Goal: Task Accomplishment & Management: Manage account settings

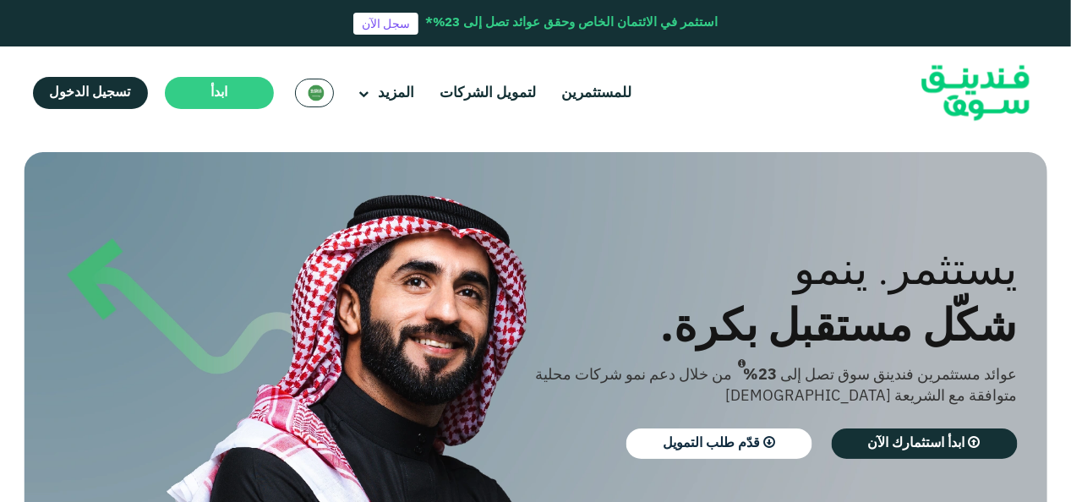
click at [317, 98] on img at bounding box center [316, 93] width 17 height 17
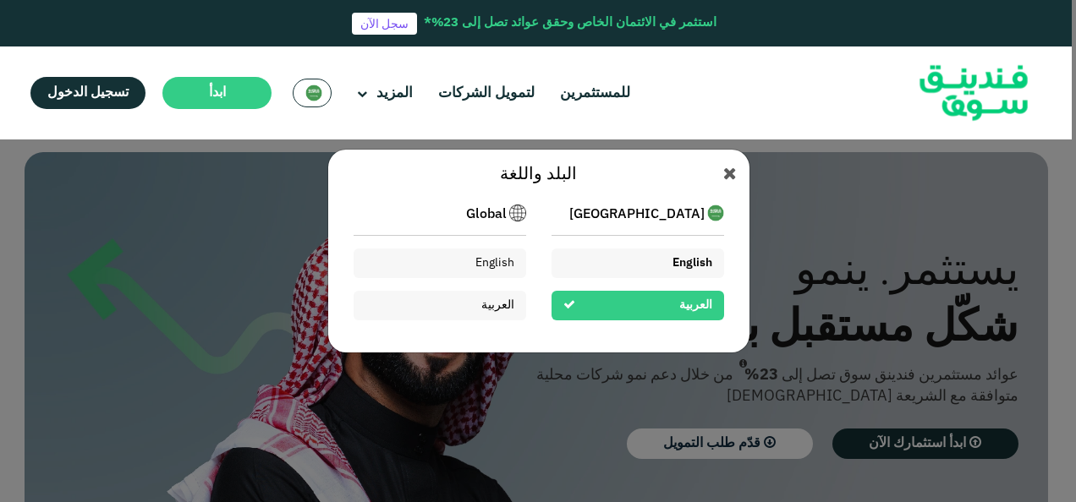
click at [626, 265] on div "English" at bounding box center [637, 264] width 172 height 30
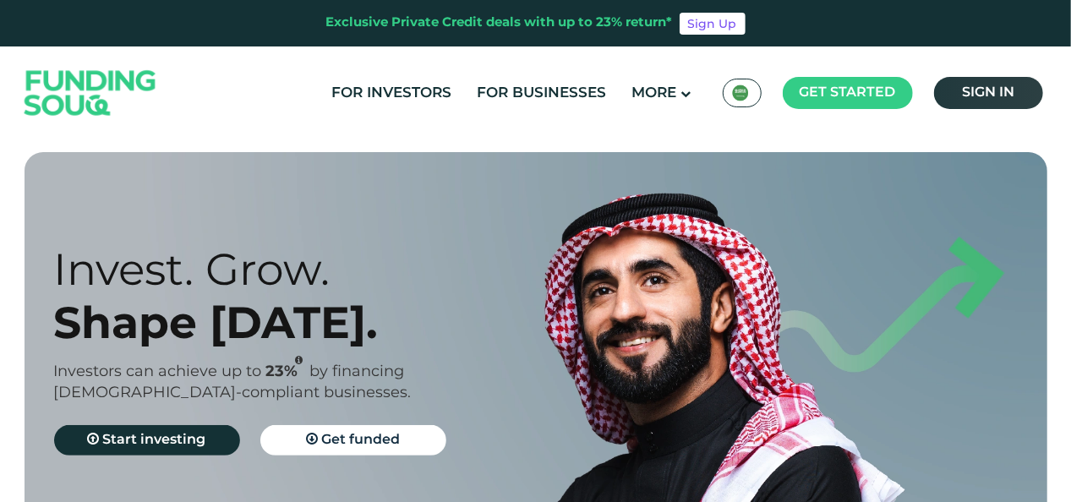
click at [977, 86] on link "Sign in" at bounding box center [988, 93] width 109 height 32
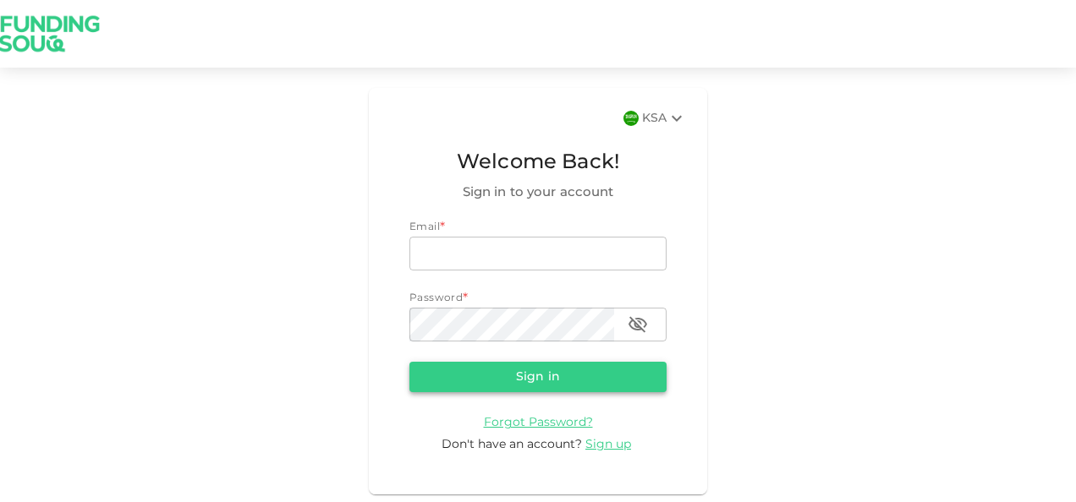
type input "nadimsan09@gmail.com"
click at [507, 375] on button "Sign in" at bounding box center [537, 377] width 257 height 30
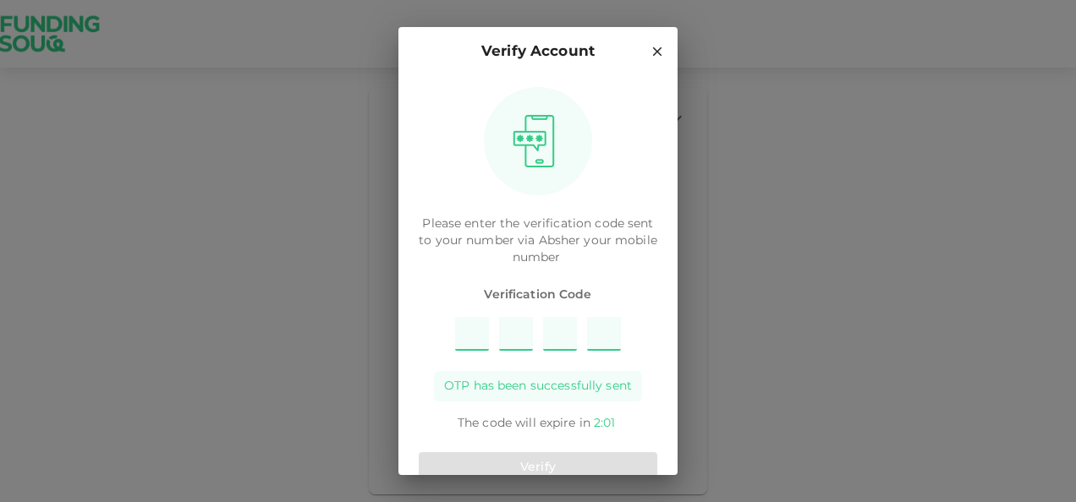
click at [472, 335] on input "Please enter OTP character 1" at bounding box center [472, 334] width 34 height 34
type input "8"
type input "3"
type input "6"
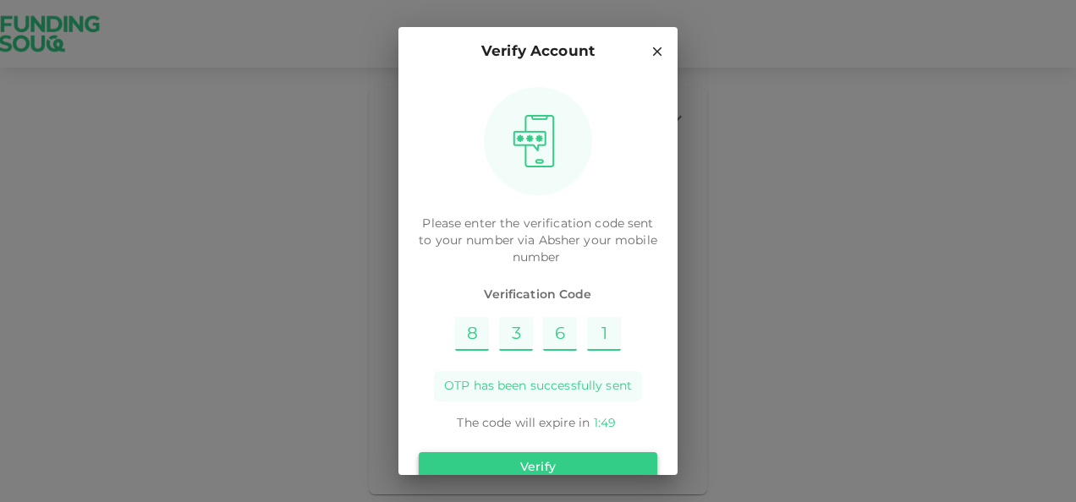
type input "1"
click at [561, 460] on button "Verify" at bounding box center [538, 467] width 238 height 30
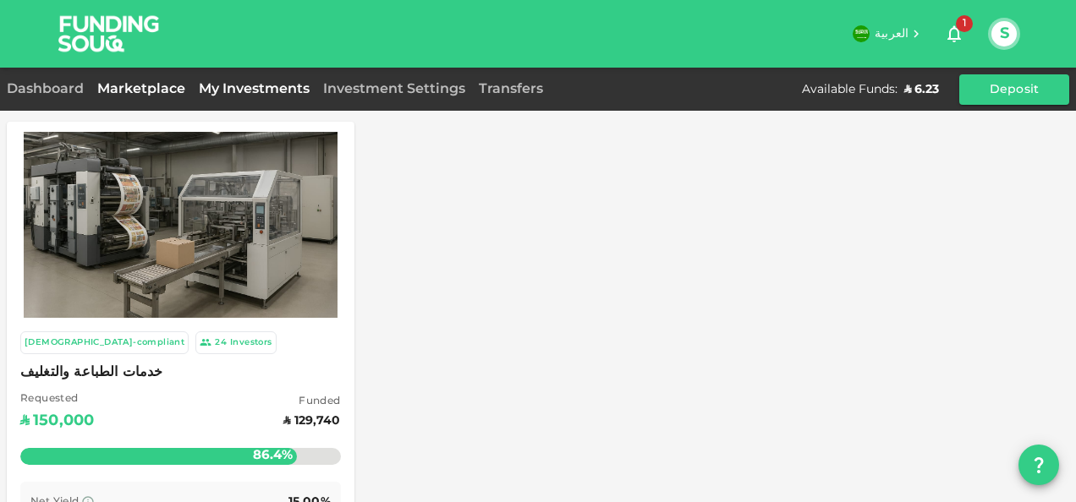
click at [210, 87] on link "My Investments" at bounding box center [254, 89] width 124 height 13
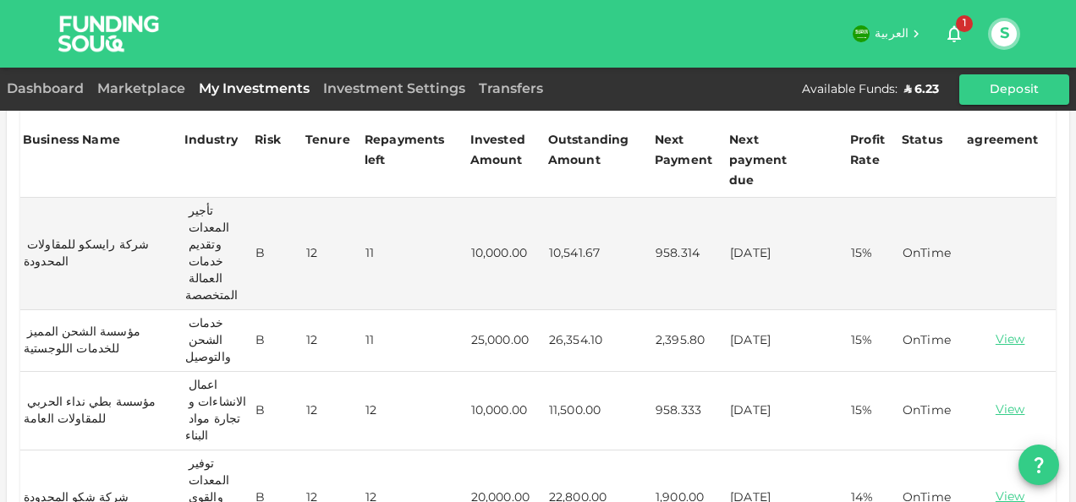
scroll to position [375, 0]
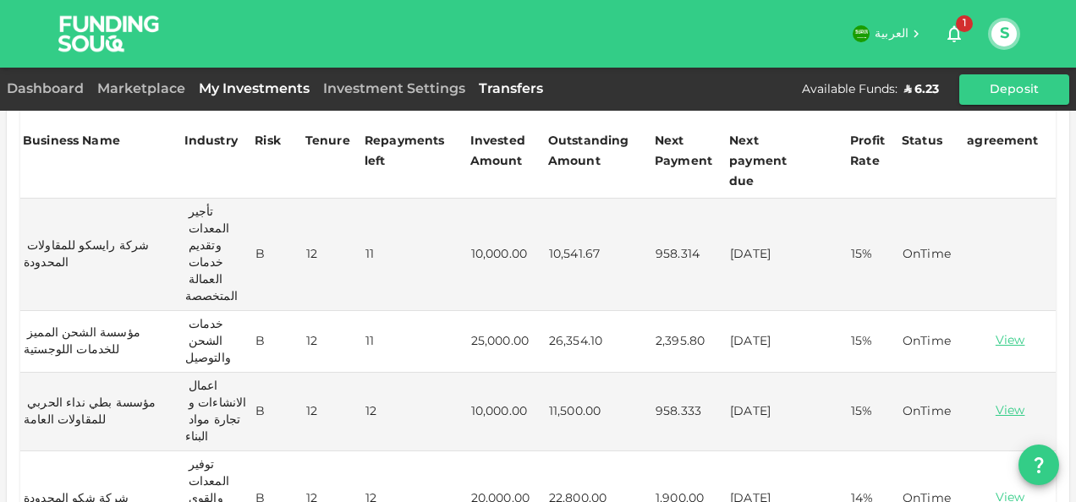
click at [496, 87] on link "Transfers" at bounding box center [511, 89] width 78 height 13
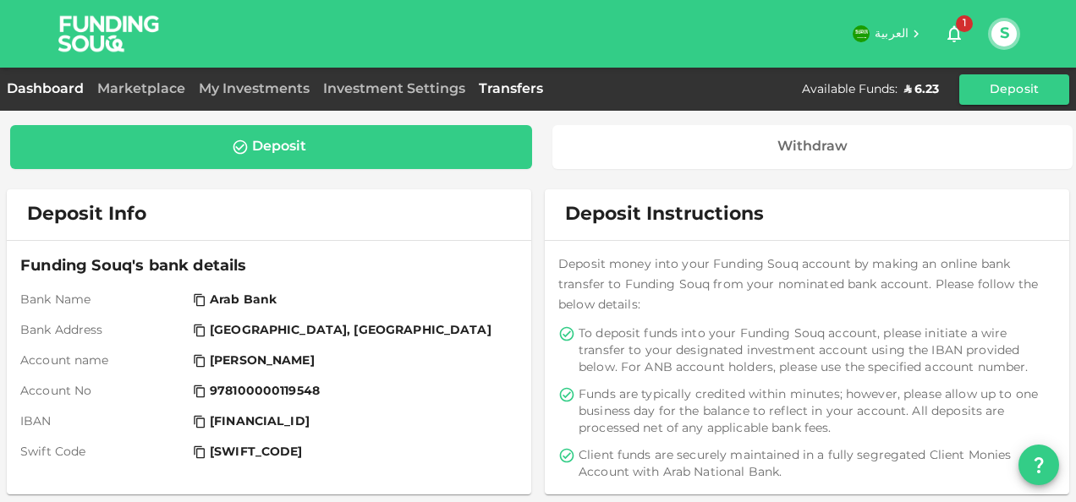
click at [61, 86] on link "Dashboard" at bounding box center [49, 89] width 84 height 13
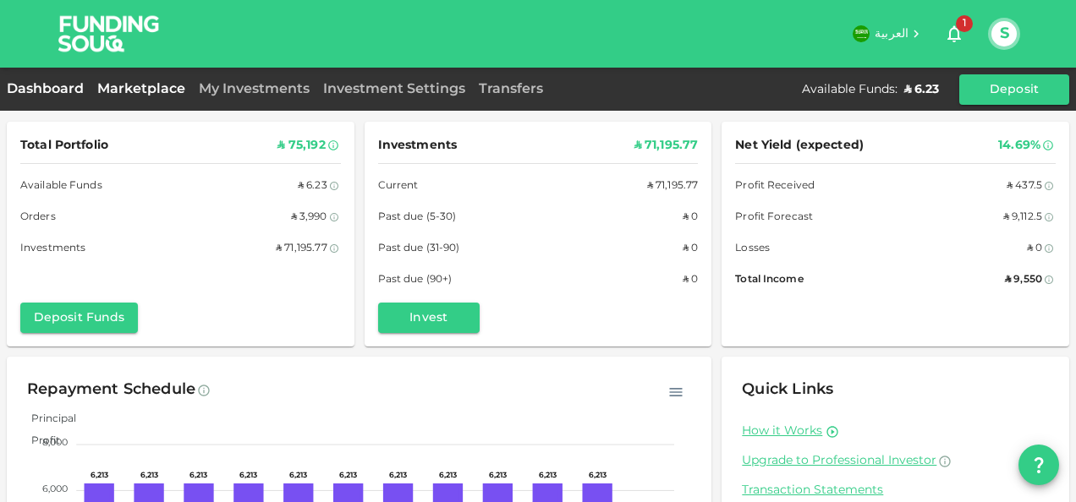
click at [141, 90] on link "Marketplace" at bounding box center [140, 89] width 101 height 13
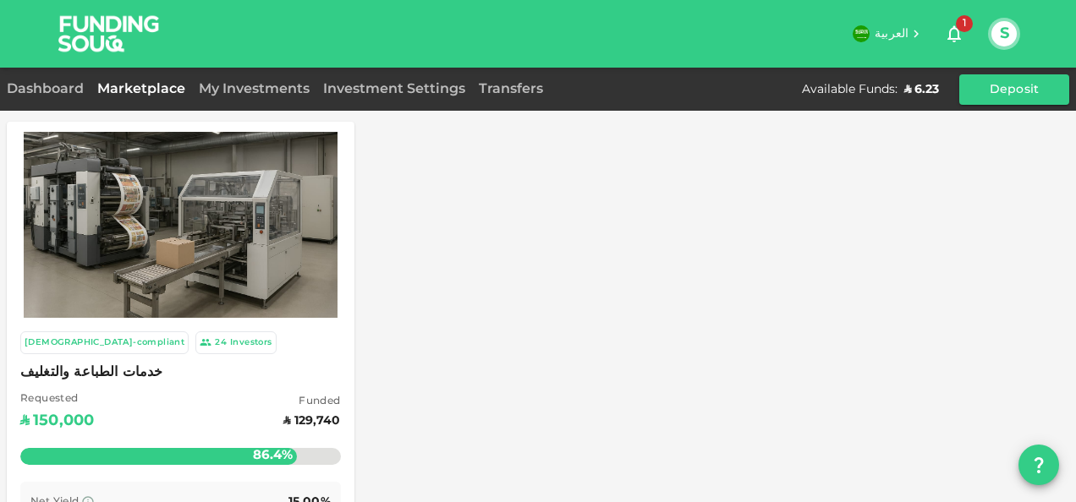
click at [189, 257] on img at bounding box center [181, 225] width 314 height 209
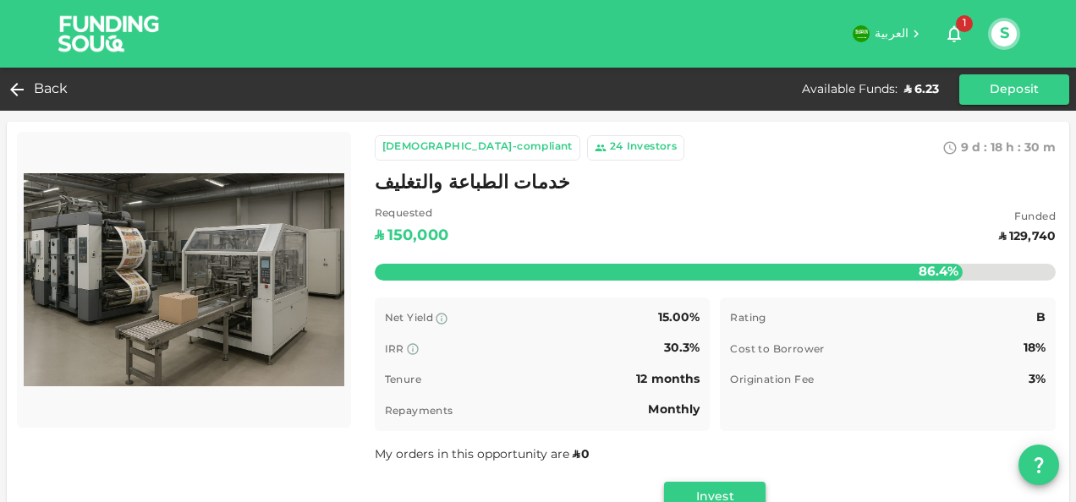
click at [697, 492] on button "Invest" at bounding box center [714, 497] width 101 height 30
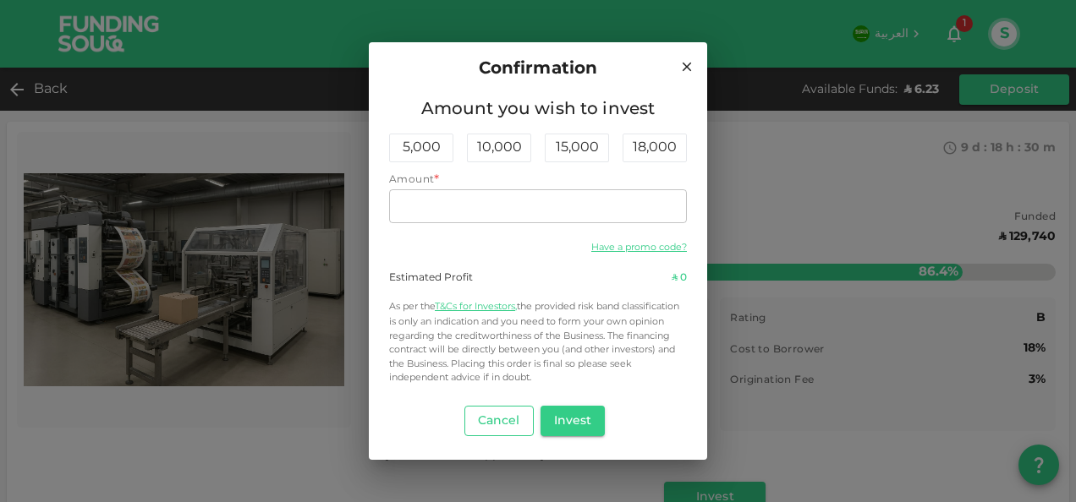
click at [512, 423] on button "Cancel" at bounding box center [498, 421] width 69 height 30
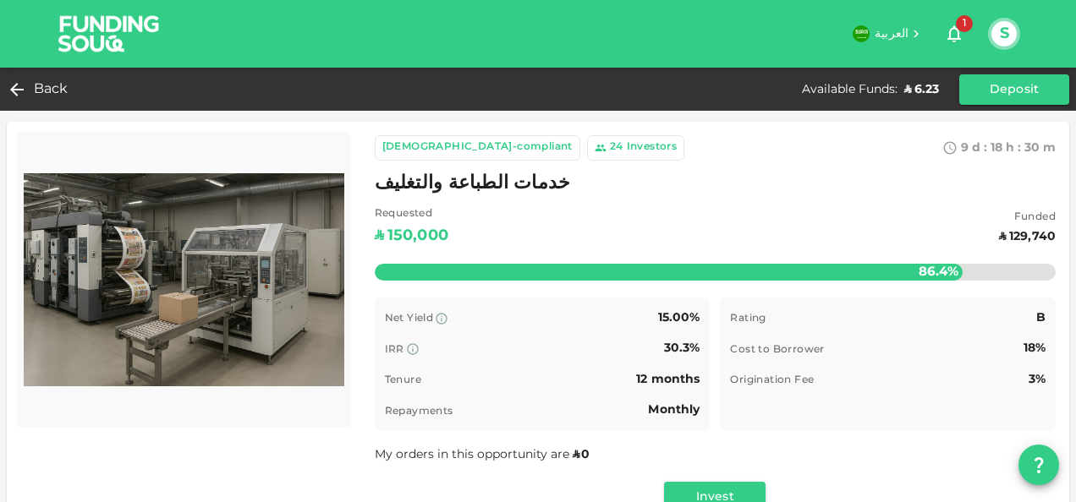
click at [888, 85] on div "Available Funds :" at bounding box center [850, 89] width 96 height 17
click at [33, 95] on div "Back" at bounding box center [41, 90] width 68 height 24
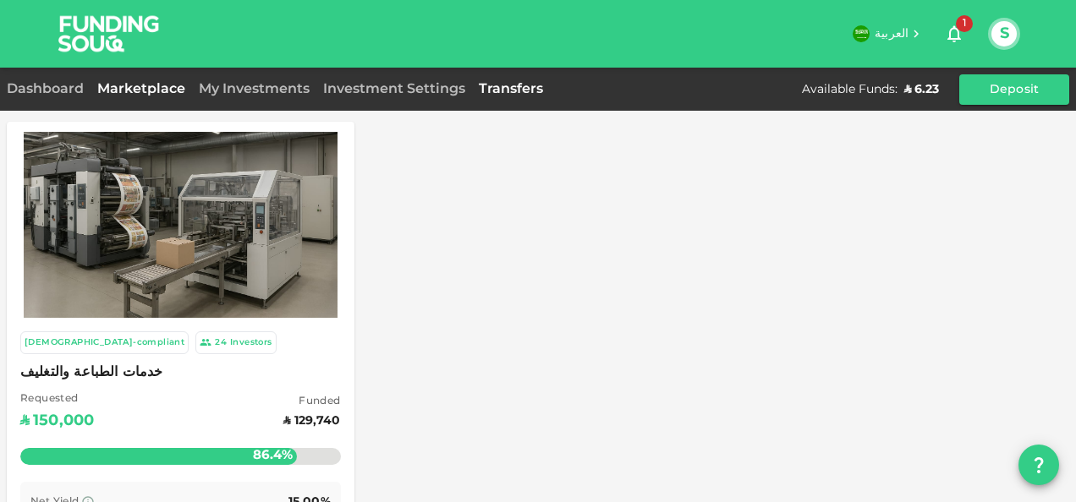
click at [493, 91] on link "Transfers" at bounding box center [511, 89] width 78 height 13
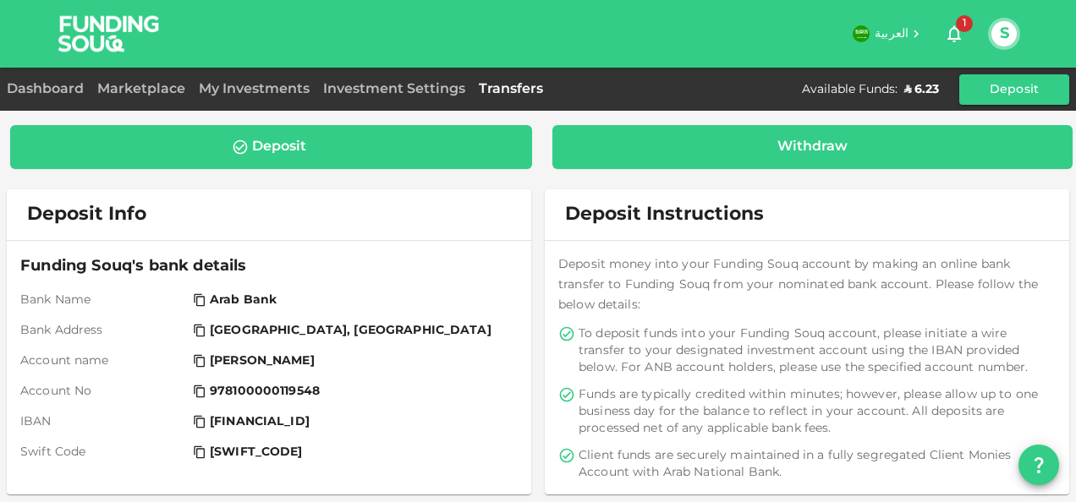
click at [672, 140] on div "Withdraw" at bounding box center [813, 147] width 494 height 17
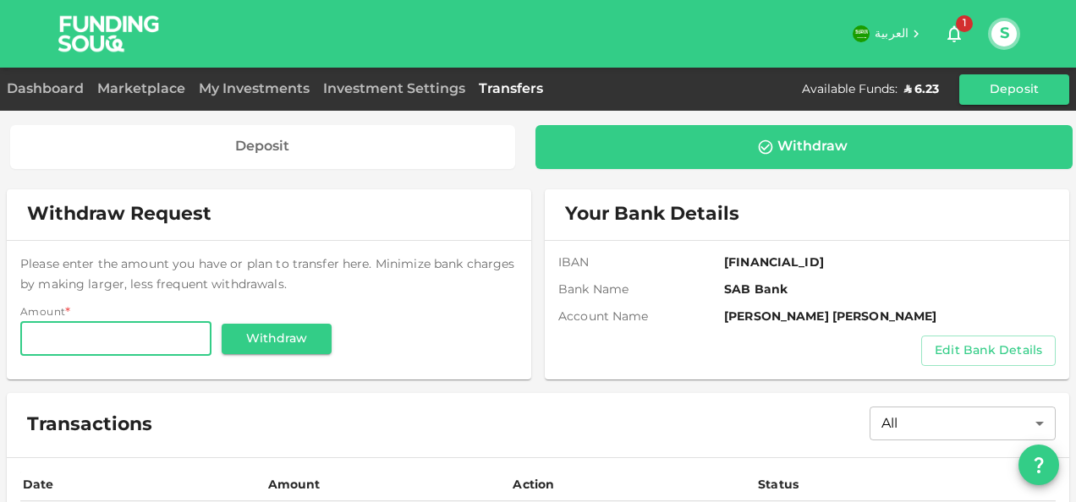
click at [69, 95] on div "Dashboard" at bounding box center [49, 89] width 84 height 20
click at [63, 83] on div "Dashboard" at bounding box center [49, 89] width 84 height 20
click at [1004, 29] on button "S" at bounding box center [1003, 33] width 25 height 25
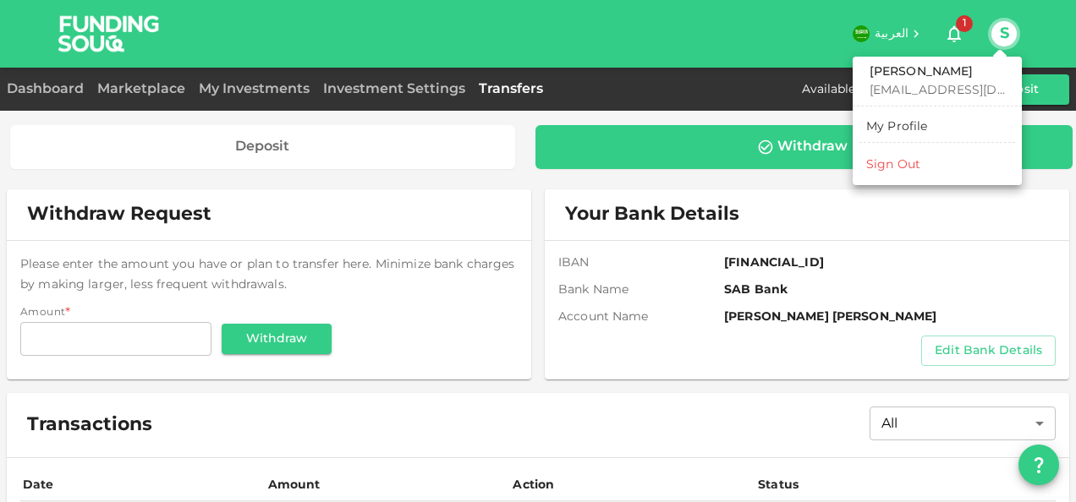
click at [423, 122] on div at bounding box center [538, 251] width 1076 height 502
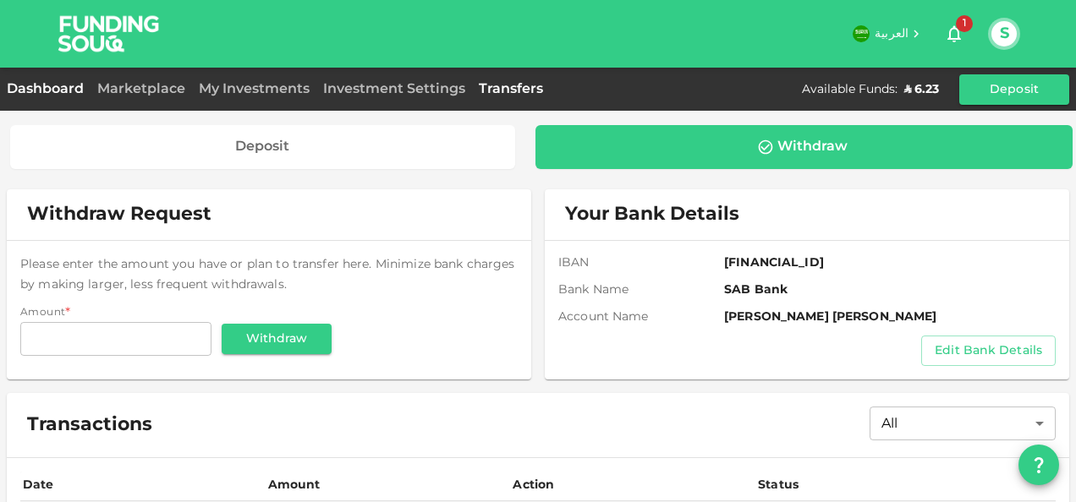
click at [53, 92] on link "Dashboard" at bounding box center [49, 89] width 84 height 13
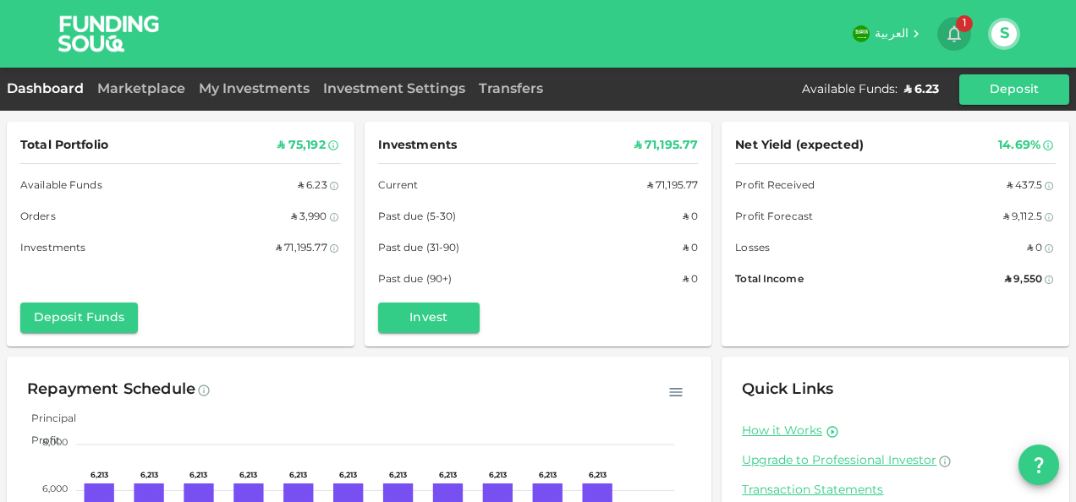
click at [959, 32] on icon "button" at bounding box center [954, 34] width 20 height 20
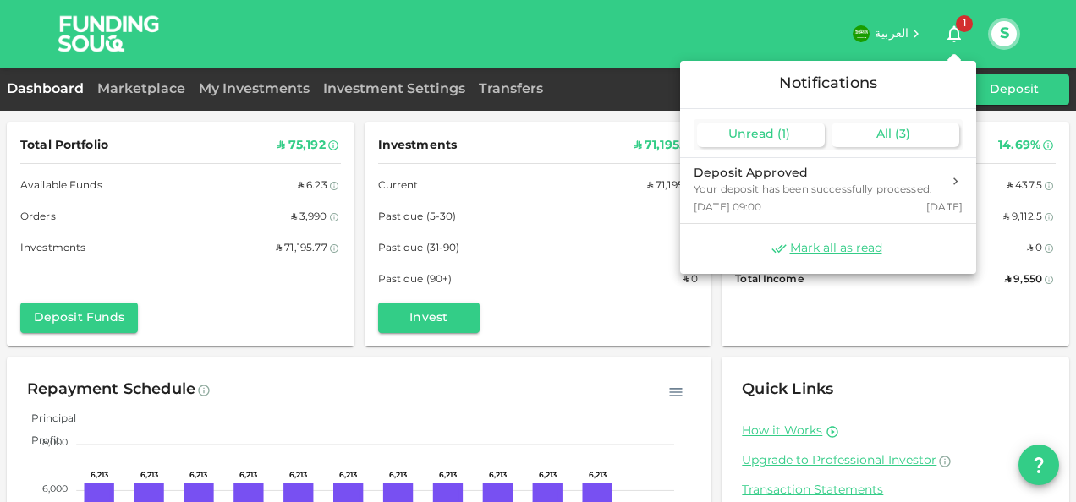
click at [898, 135] on span "( 3 )" at bounding box center [902, 135] width 15 height 12
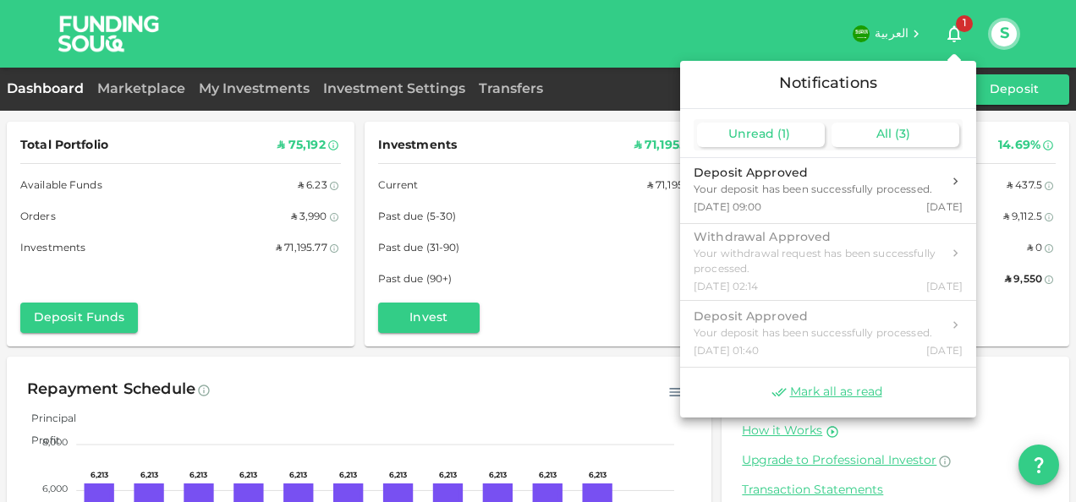
click at [790, 136] on div "Unread ( 1 )" at bounding box center [761, 135] width 128 height 25
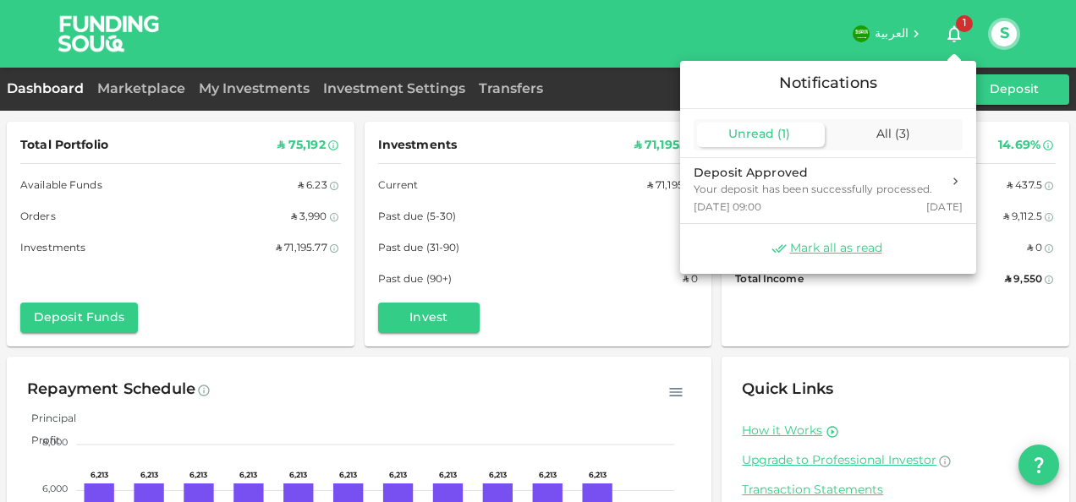
click at [925, 30] on div at bounding box center [538, 251] width 1076 height 502
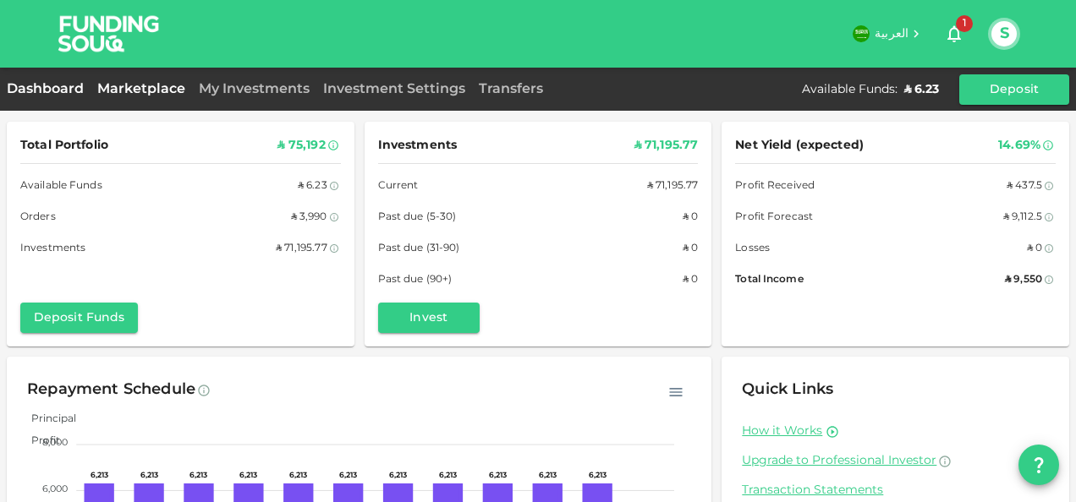
click at [129, 91] on link "Marketplace" at bounding box center [140, 89] width 101 height 13
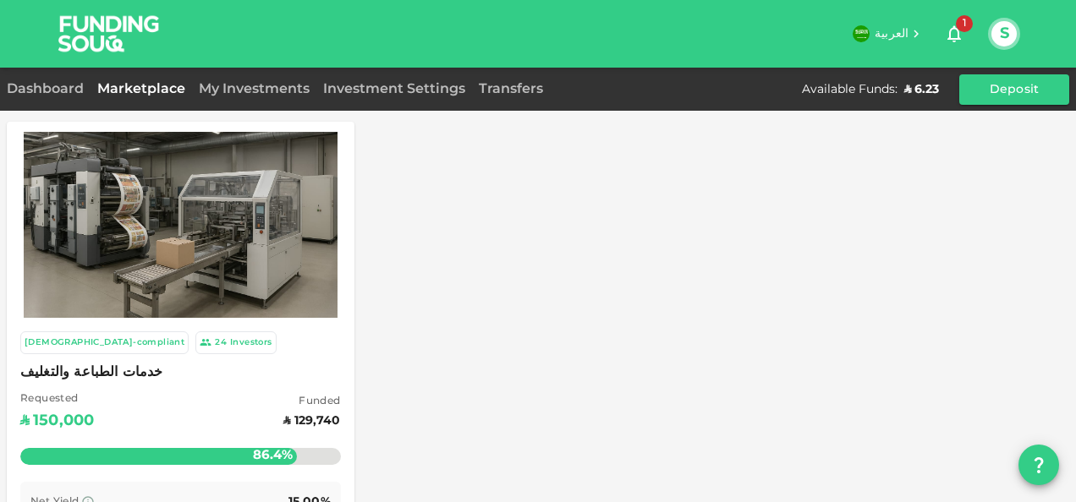
click at [197, 301] on img at bounding box center [181, 225] width 314 height 209
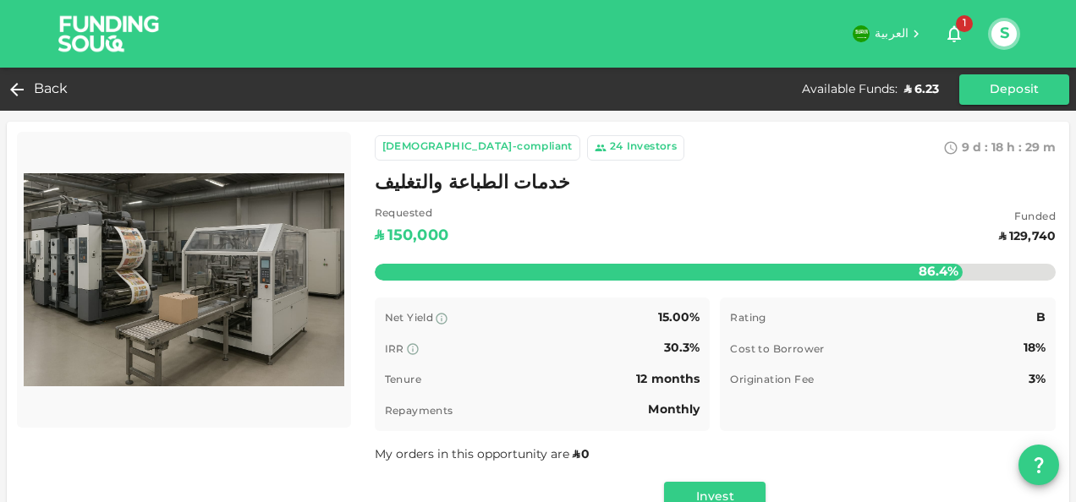
click at [1003, 42] on button "S" at bounding box center [1003, 33] width 25 height 25
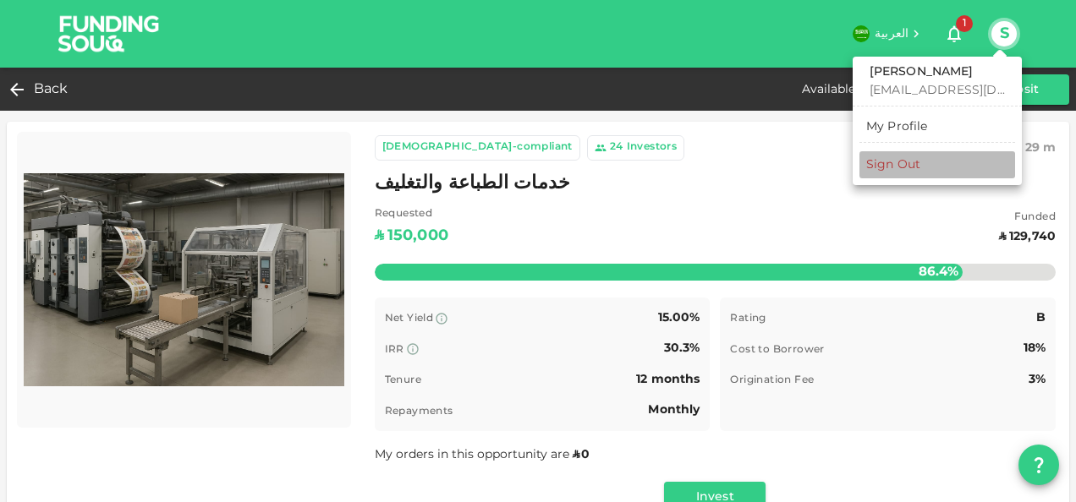
click at [923, 164] on li "Sign Out" at bounding box center [937, 164] width 156 height 27
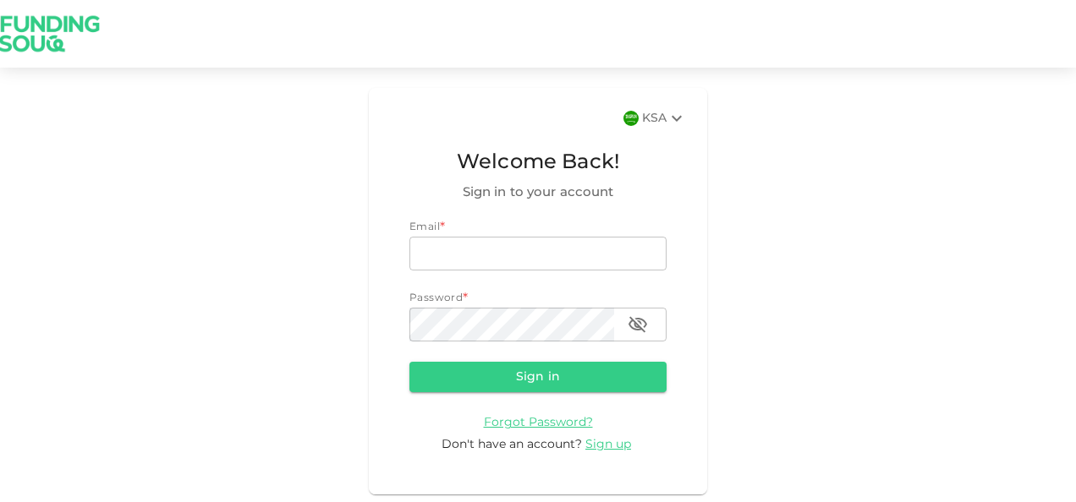
type input "nadimsan09@gmail.com"
